Goal: Find specific page/section: Find specific page/section

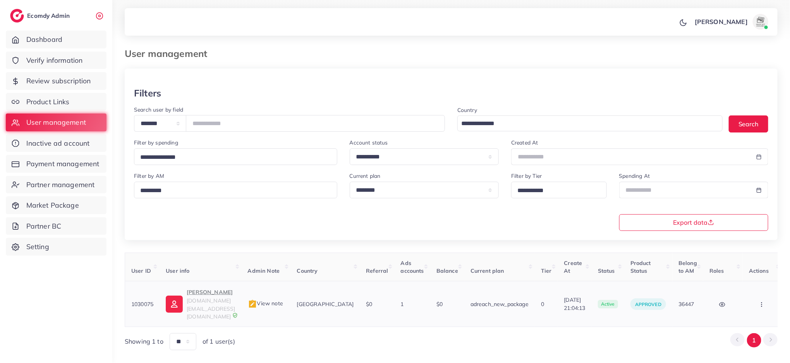
click at [232, 287] on td "Muhammad Sarim Baig instashop.com.pk@gmail.com" at bounding box center [200, 304] width 82 height 46
click at [235, 293] on p "[PERSON_NAME]" at bounding box center [211, 291] width 48 height 9
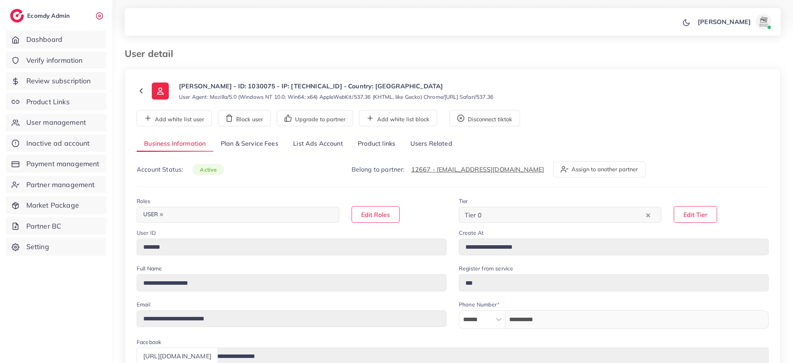
click at [371, 139] on link "Product links" at bounding box center [376, 143] width 52 height 17
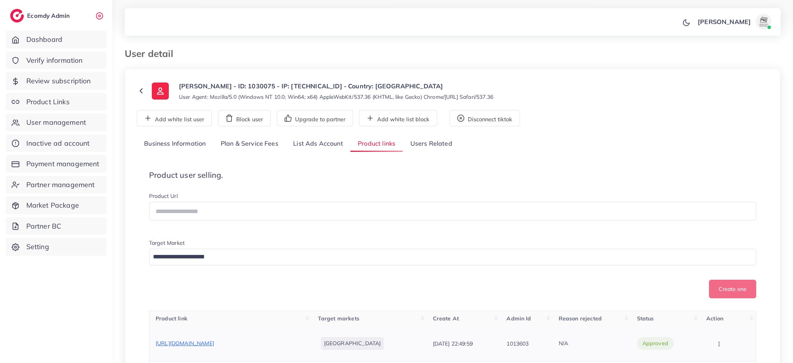
click at [213, 339] on span "[URL][DOMAIN_NAME]" at bounding box center [185, 342] width 58 height 7
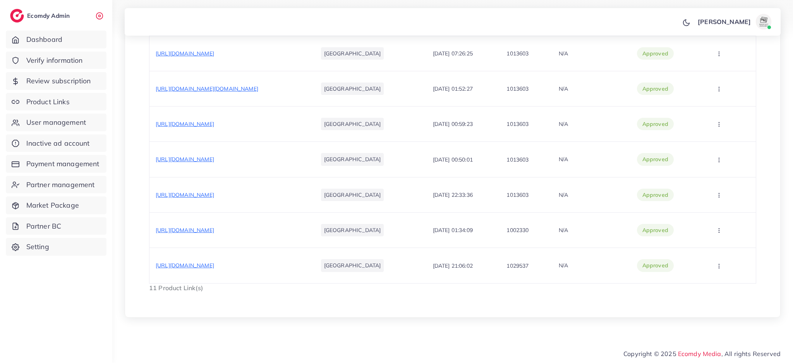
scroll to position [487, 0]
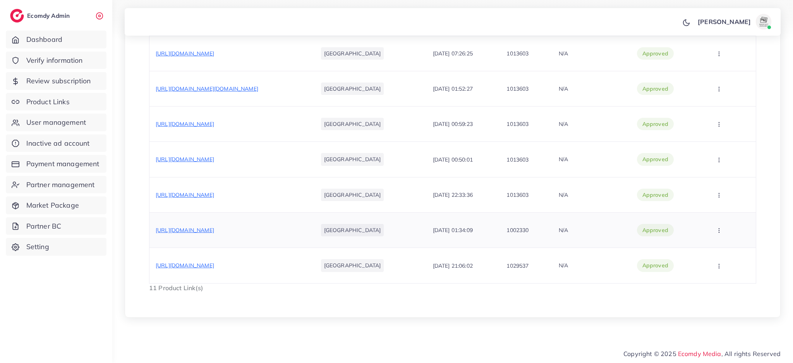
click at [214, 227] on span "[URL][DOMAIN_NAME]" at bounding box center [185, 229] width 58 height 7
